Goal: Check status: Check status

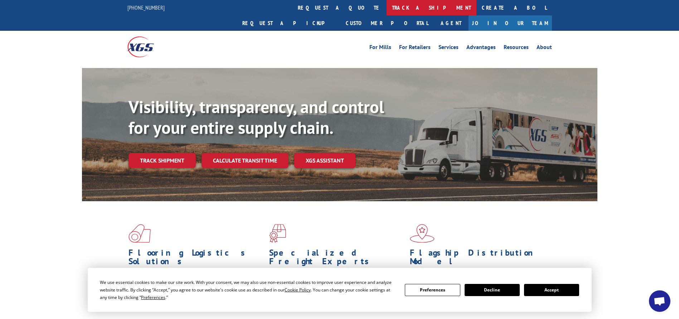
click at [386, 5] on link "track a shipment" at bounding box center [431, 7] width 90 height 15
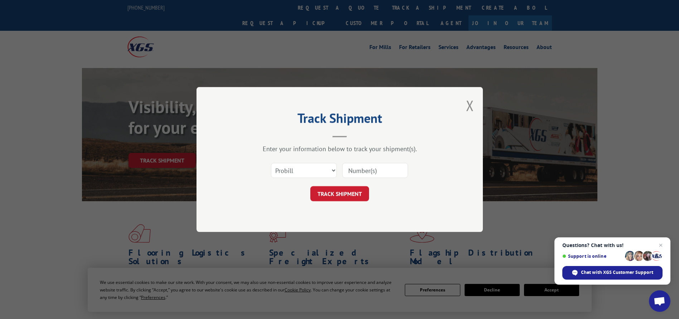
paste input "17259700"
type input "17259700"
click at [351, 196] on button "TRACK SHIPMENT" at bounding box center [339, 193] width 59 height 15
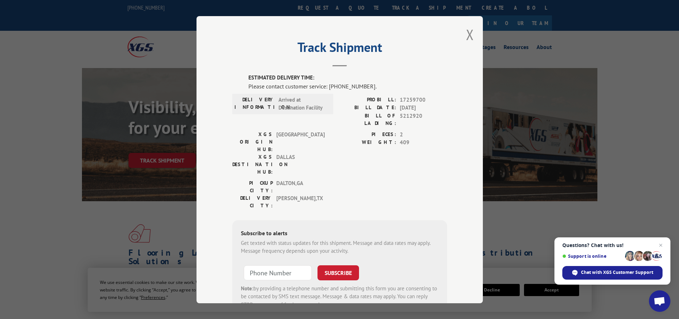
click at [360, 179] on div "PICKUP CITY: [GEOGRAPHIC_DATA] , [GEOGRAPHIC_DATA]: [GEOGRAPHIC_DATA] , [GEOGRA…" at bounding box center [339, 196] width 215 height 34
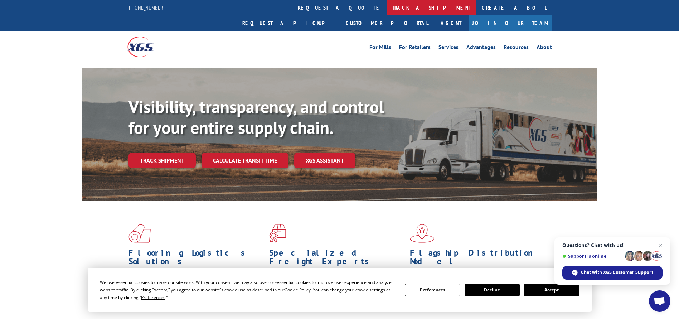
click at [386, 9] on link "track a shipment" at bounding box center [431, 7] width 90 height 15
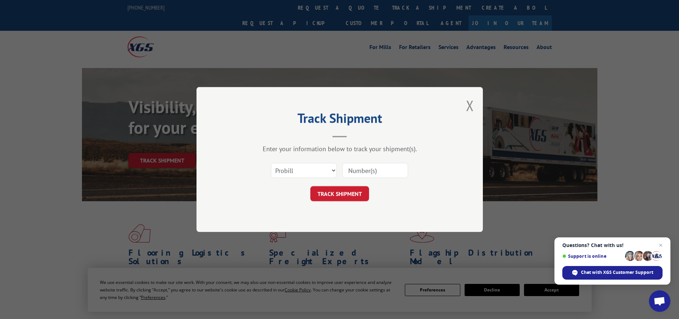
paste input "17259700"
type input "17259700"
click at [352, 198] on button "TRACK SHIPMENT" at bounding box center [339, 193] width 59 height 15
